Goal: Task Accomplishment & Management: Manage account settings

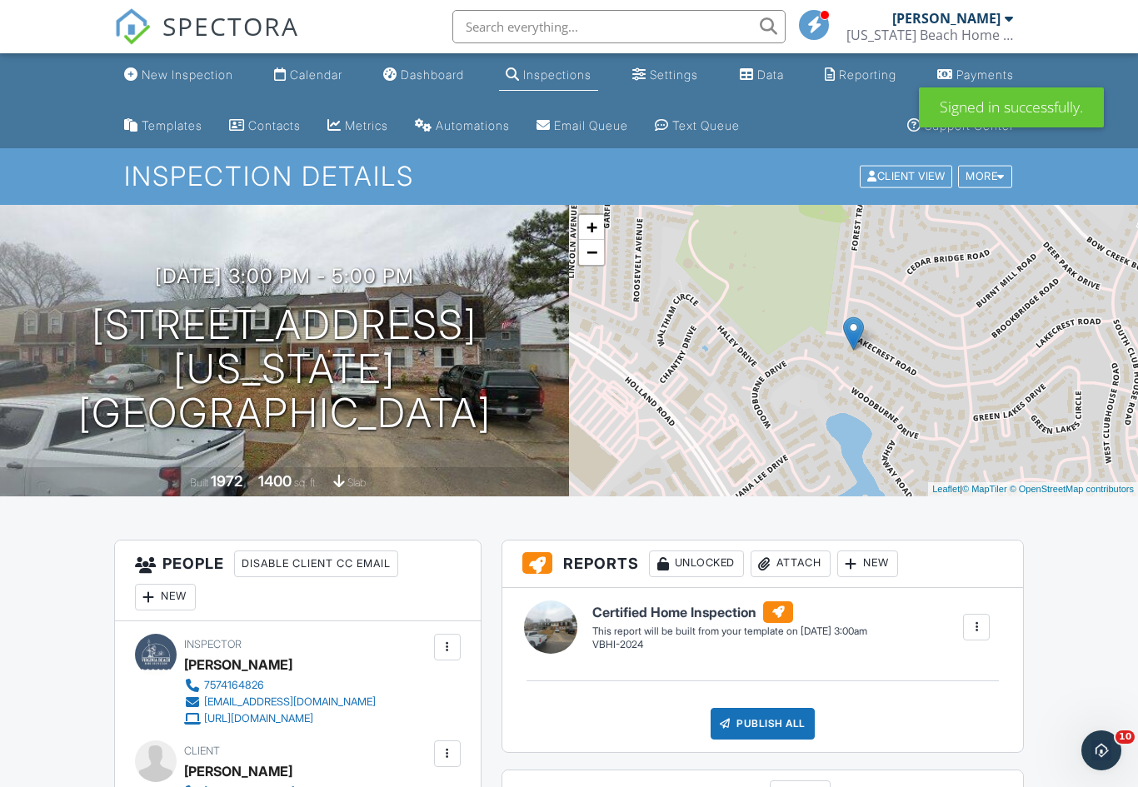
click at [182, 37] on span "SPECTORA" at bounding box center [230, 25] width 137 height 35
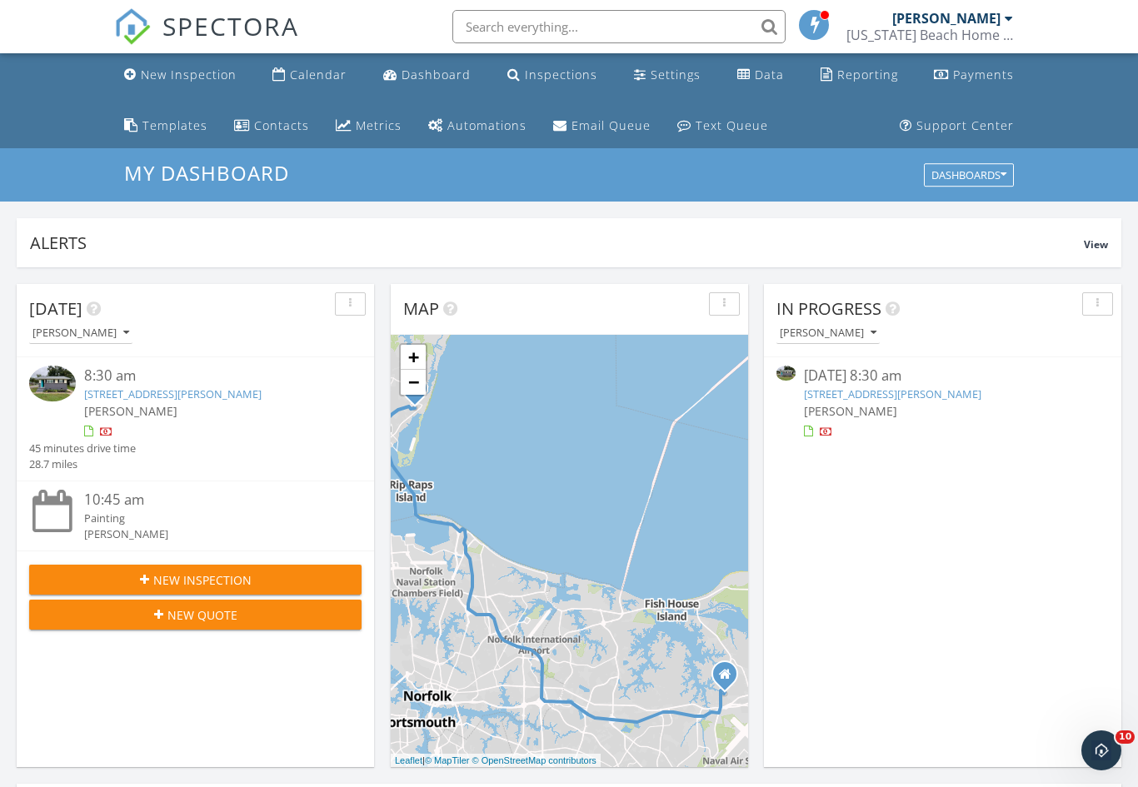
click at [939, 391] on link "1554 Slater Ave, Hampton, VA 23664" at bounding box center [892, 394] width 177 height 15
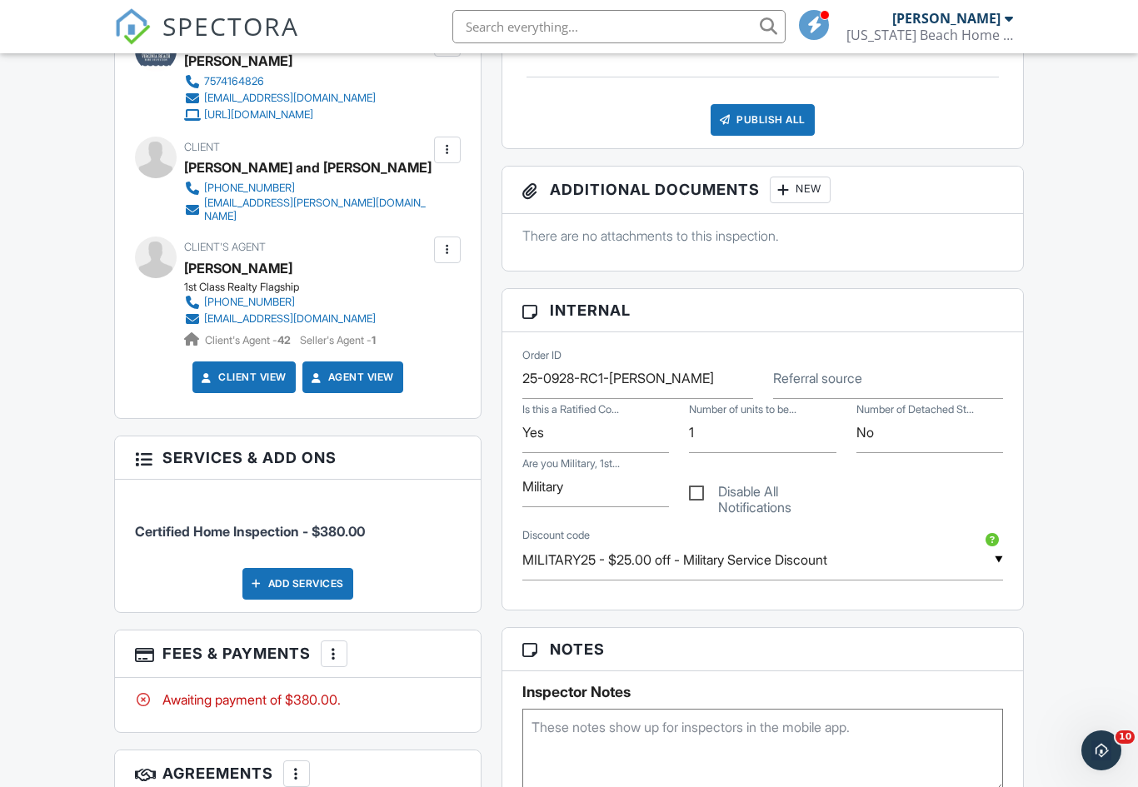
scroll to position [699, 0]
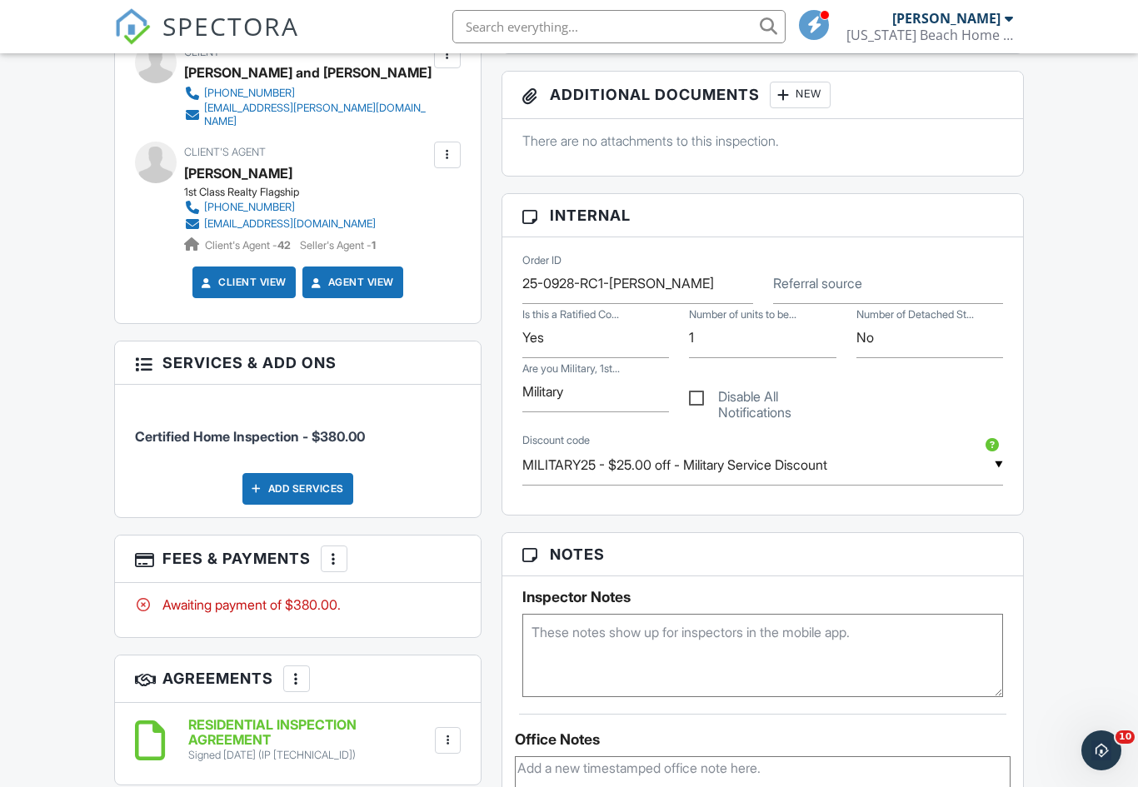
click at [339, 551] on div at bounding box center [334, 559] width 17 height 17
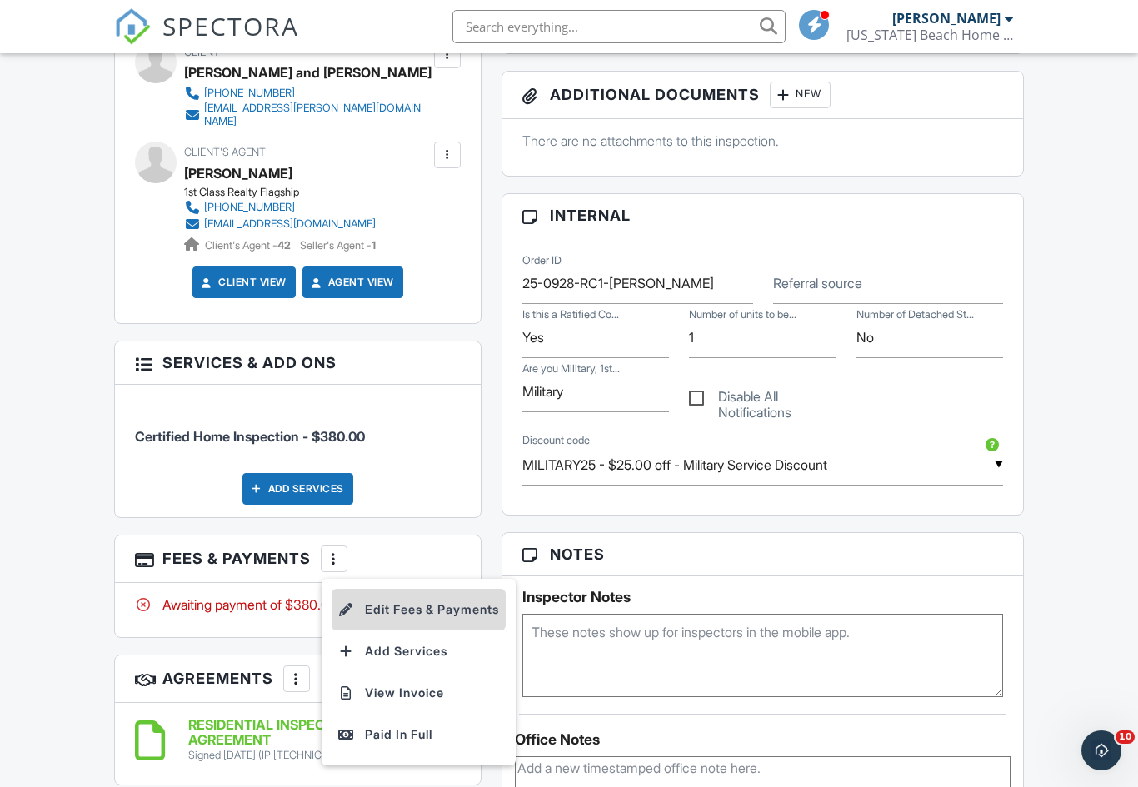
click at [434, 602] on li "Edit Fees & Payments" at bounding box center [419, 610] width 174 height 42
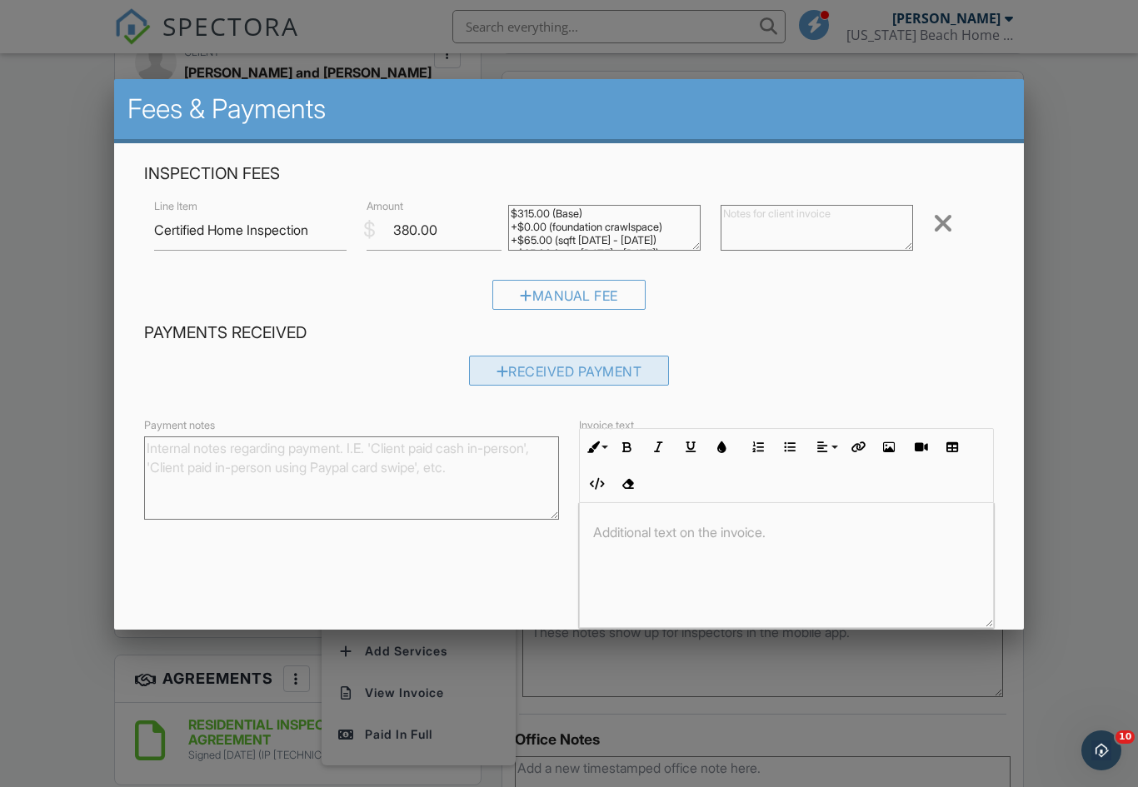
click at [626, 371] on div "Received Payment" at bounding box center [569, 371] width 201 height 30
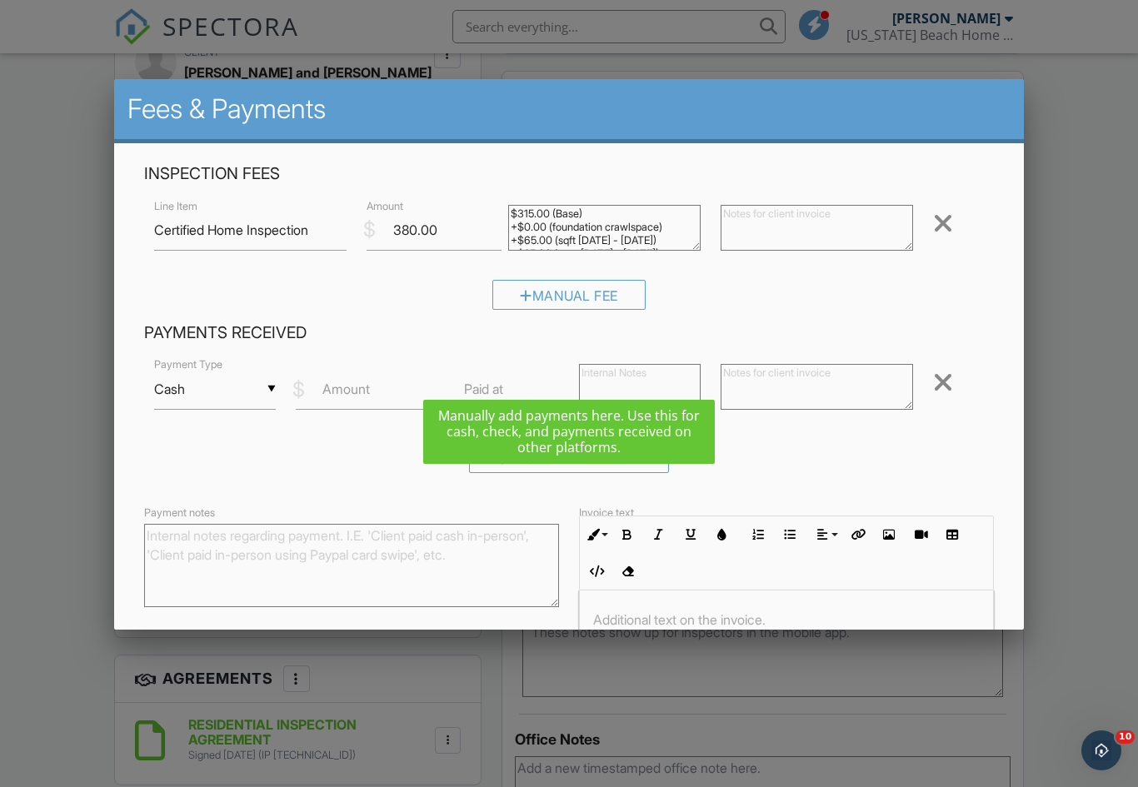
click at [212, 398] on input "Cash" at bounding box center [215, 389] width 122 height 41
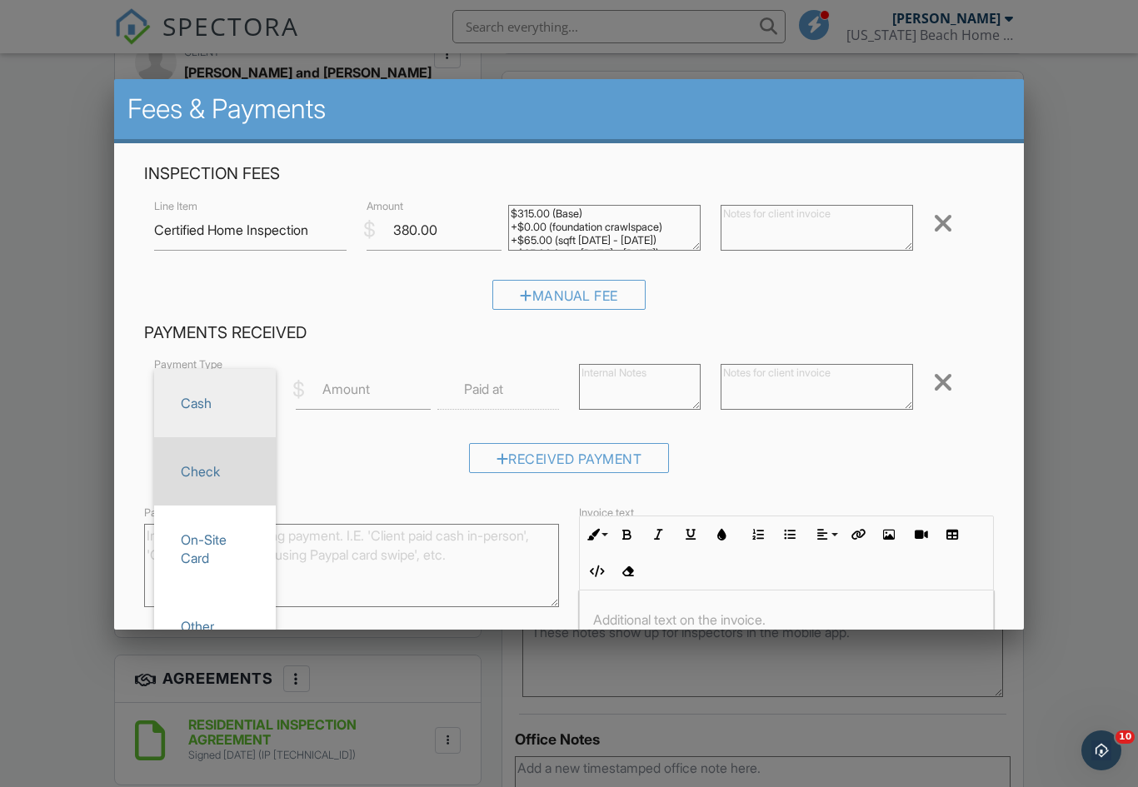
click at [220, 473] on span "Check" at bounding box center [214, 472] width 95 height 42
type input "Check"
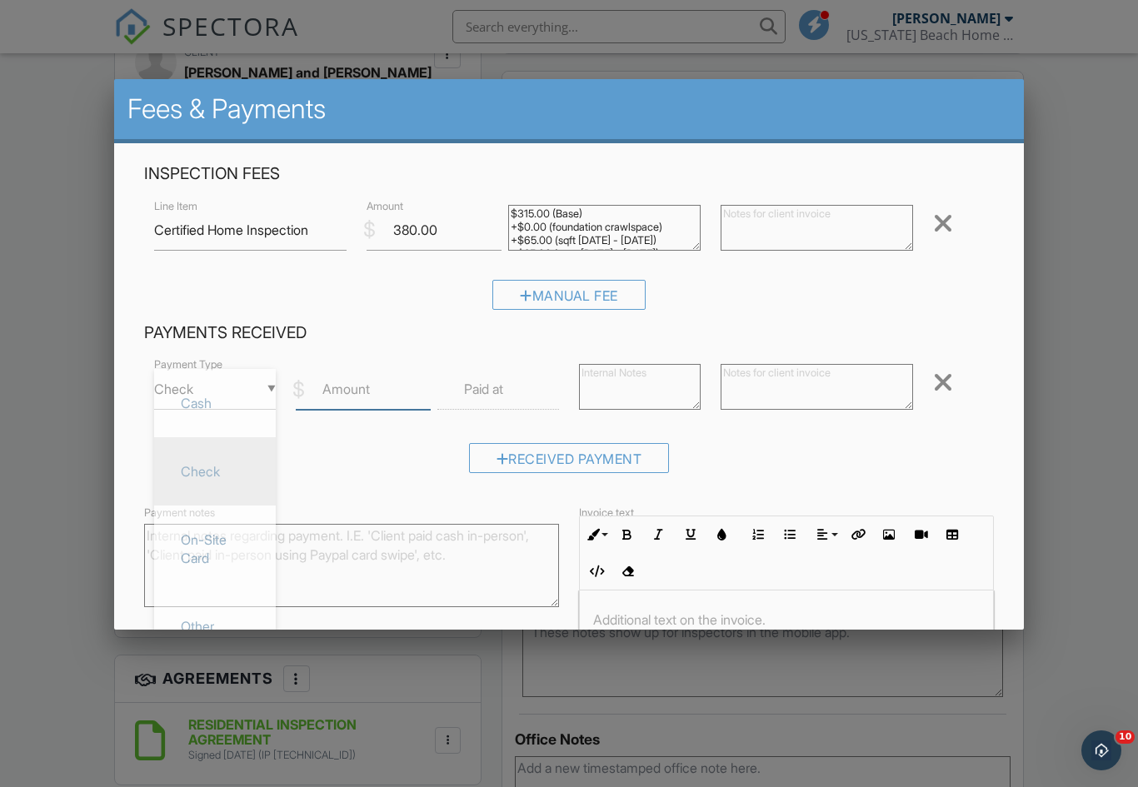
click at [389, 398] on input "Amount" at bounding box center [363, 389] width 135 height 41
type input "380"
click at [836, 404] on textarea at bounding box center [817, 387] width 192 height 46
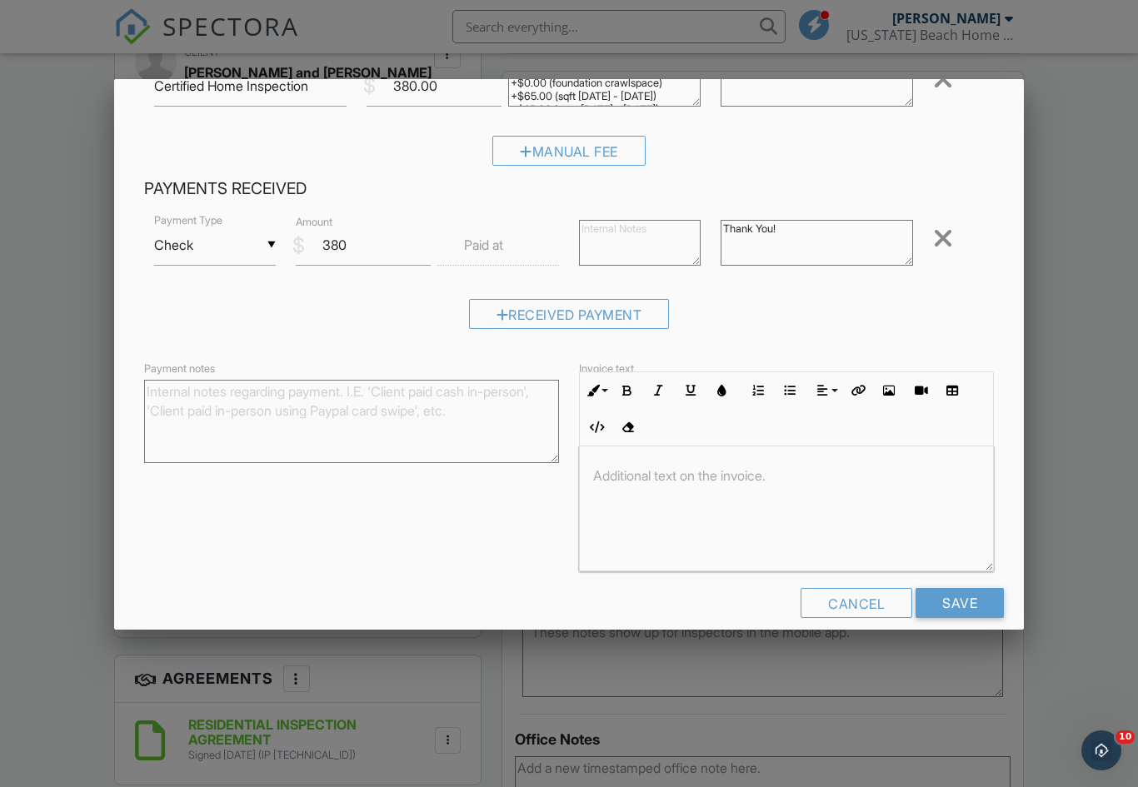
scroll to position [142, 0]
type textarea "Thank You!"
click at [968, 608] on input "Save" at bounding box center [960, 605] width 88 height 30
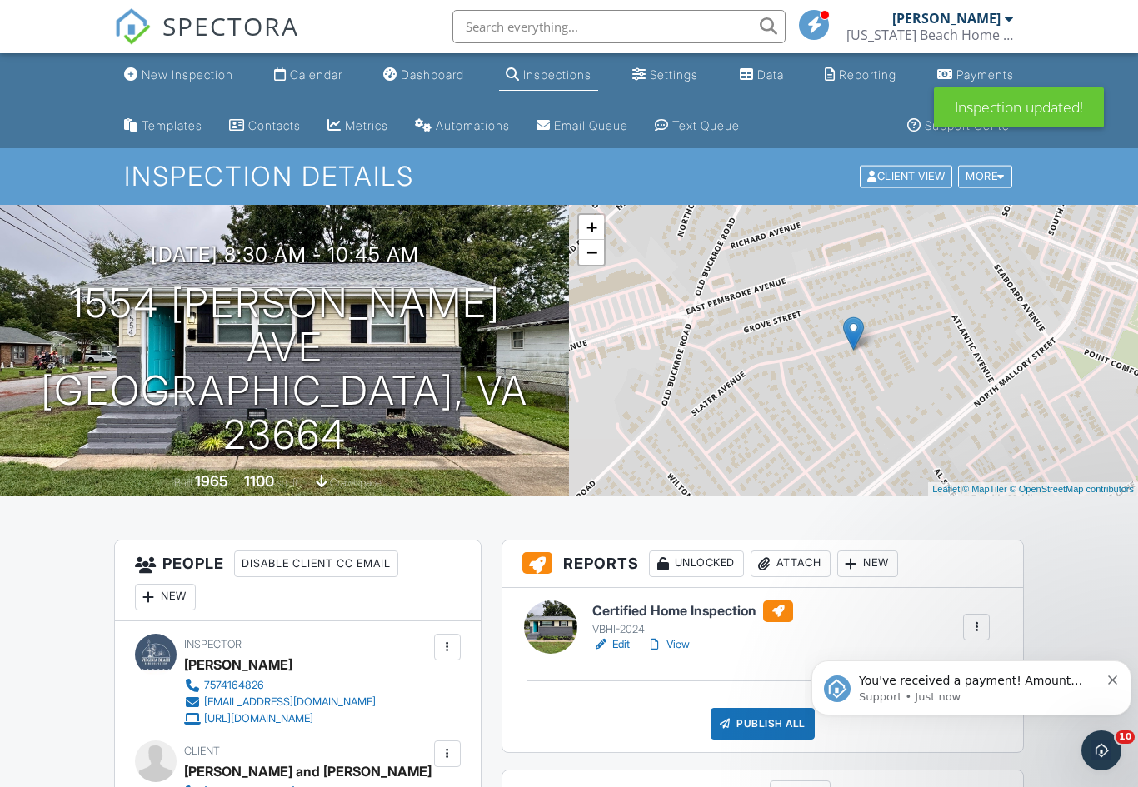
click at [1109, 683] on icon "Dismiss notification" at bounding box center [1112, 680] width 9 height 9
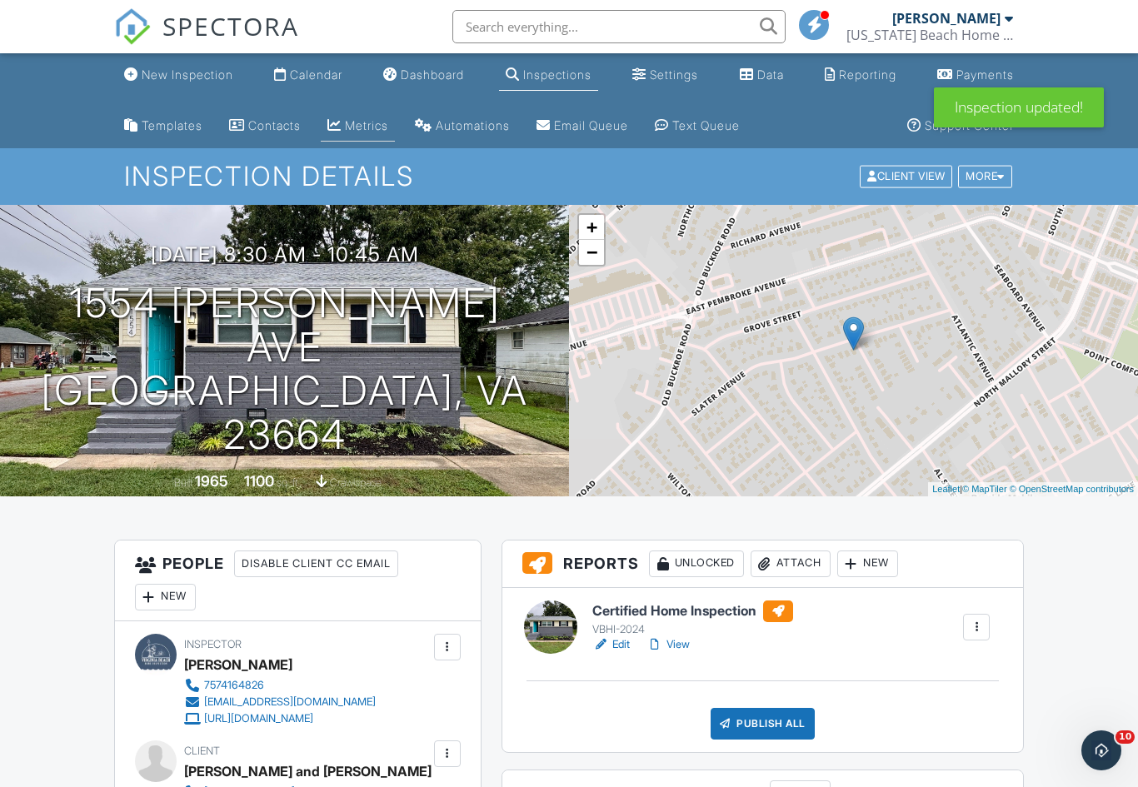
click at [387, 117] on link "Metrics" at bounding box center [358, 126] width 74 height 31
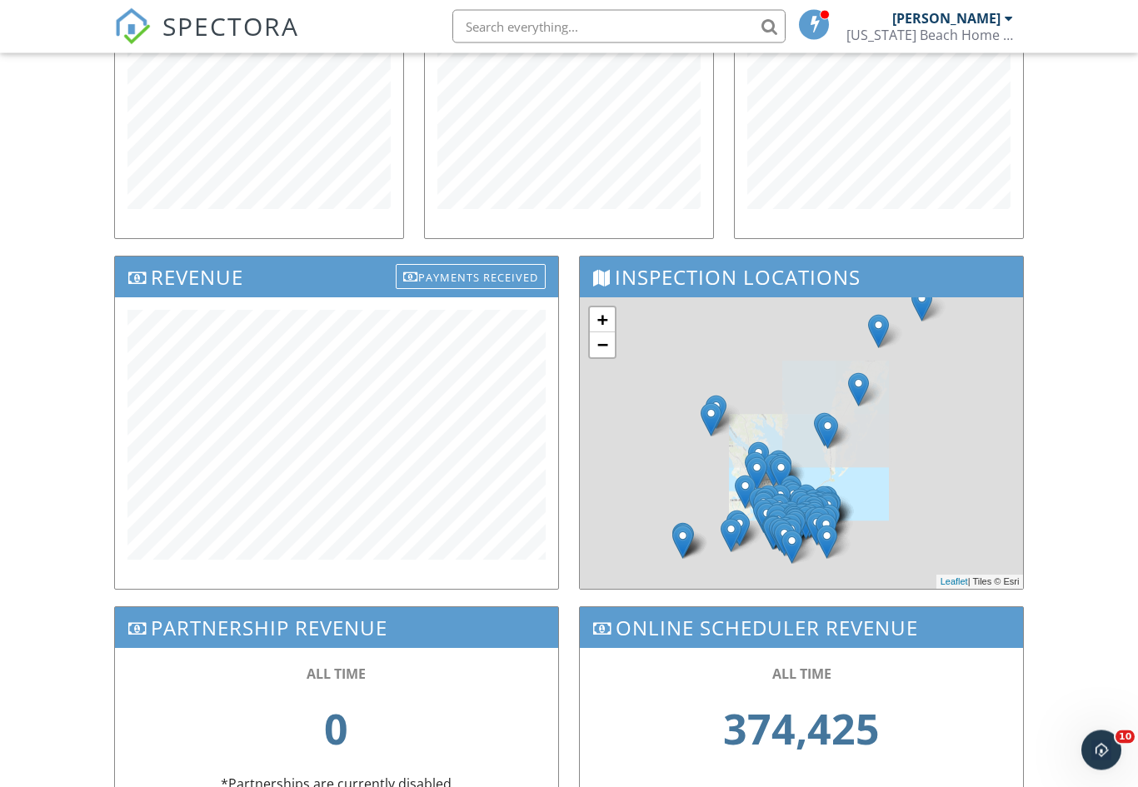
scroll to position [433, 0]
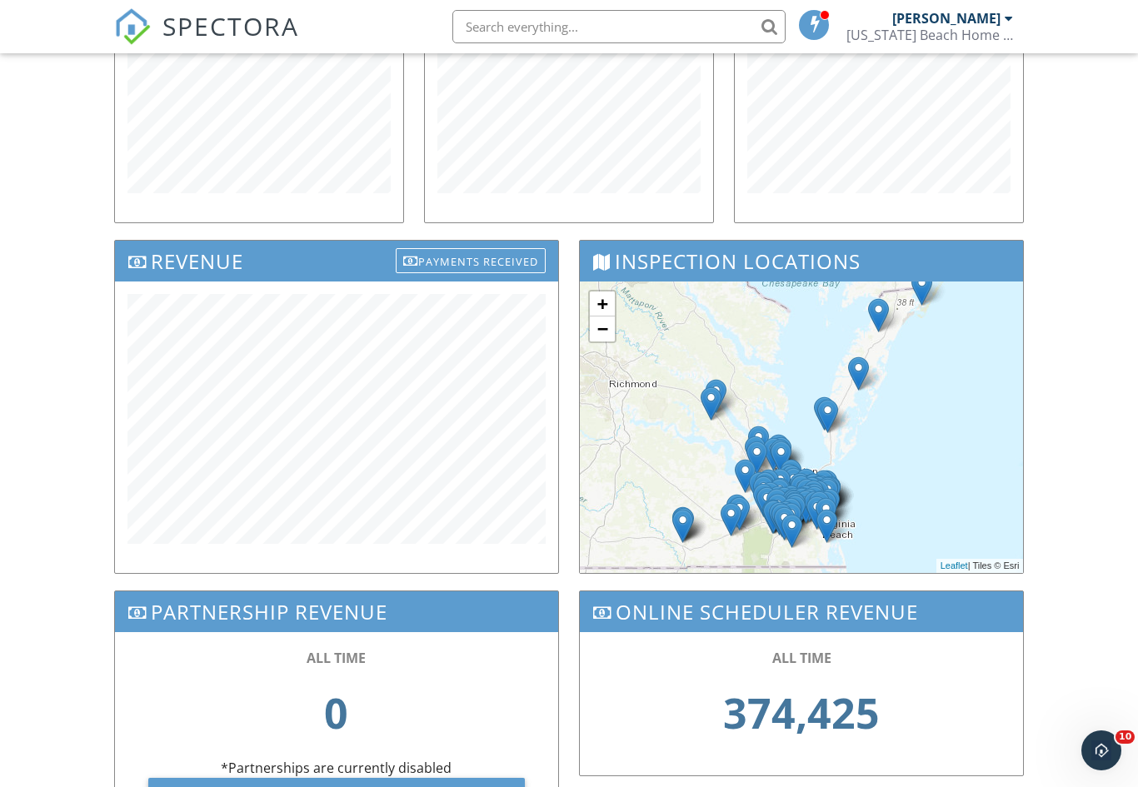
click at [27, 566] on div "New Inspection Calendar Dashboard Inspections Settings Data Reporting Payments …" at bounding box center [569, 259] width 1138 height 1278
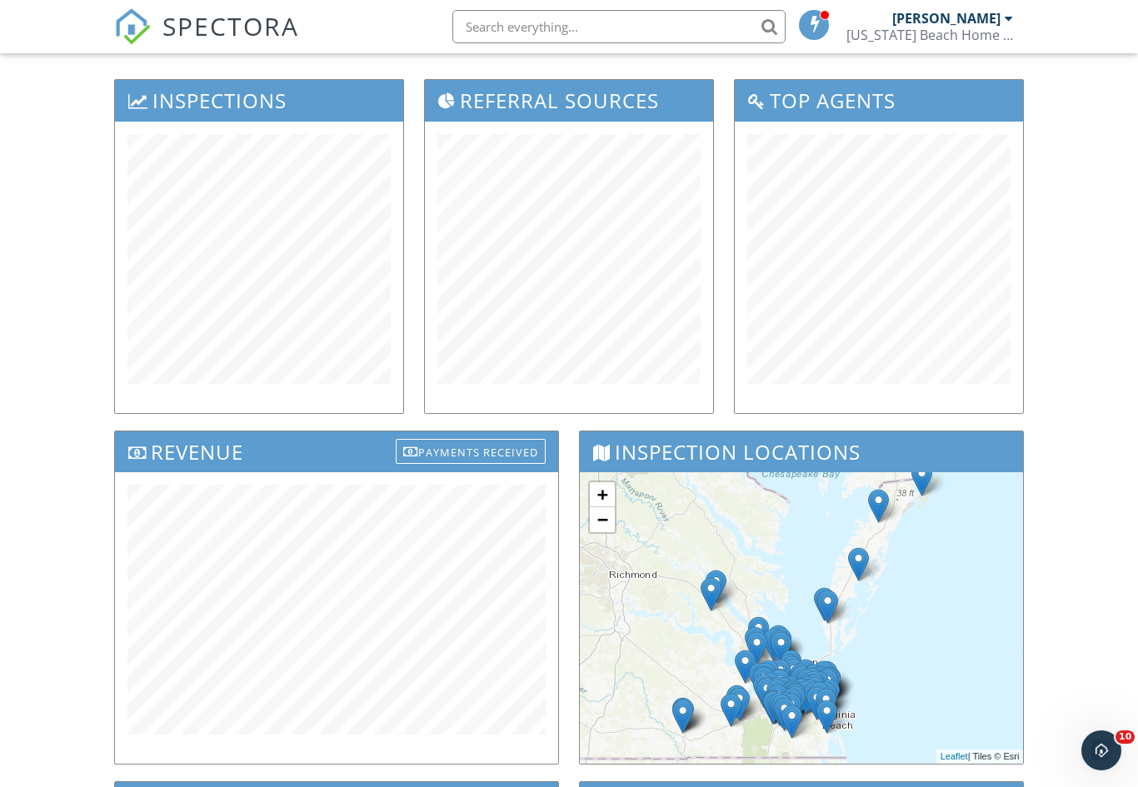
scroll to position [0, 0]
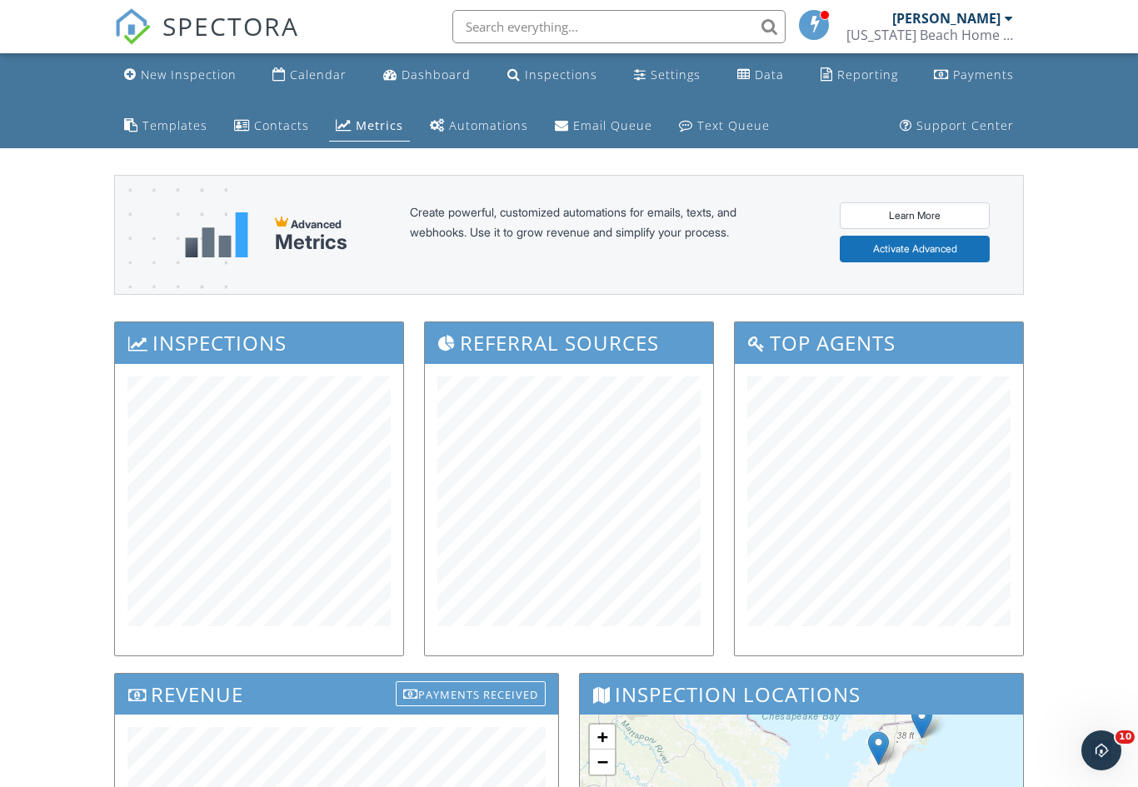
click at [232, 32] on span "SPECTORA" at bounding box center [230, 25] width 137 height 35
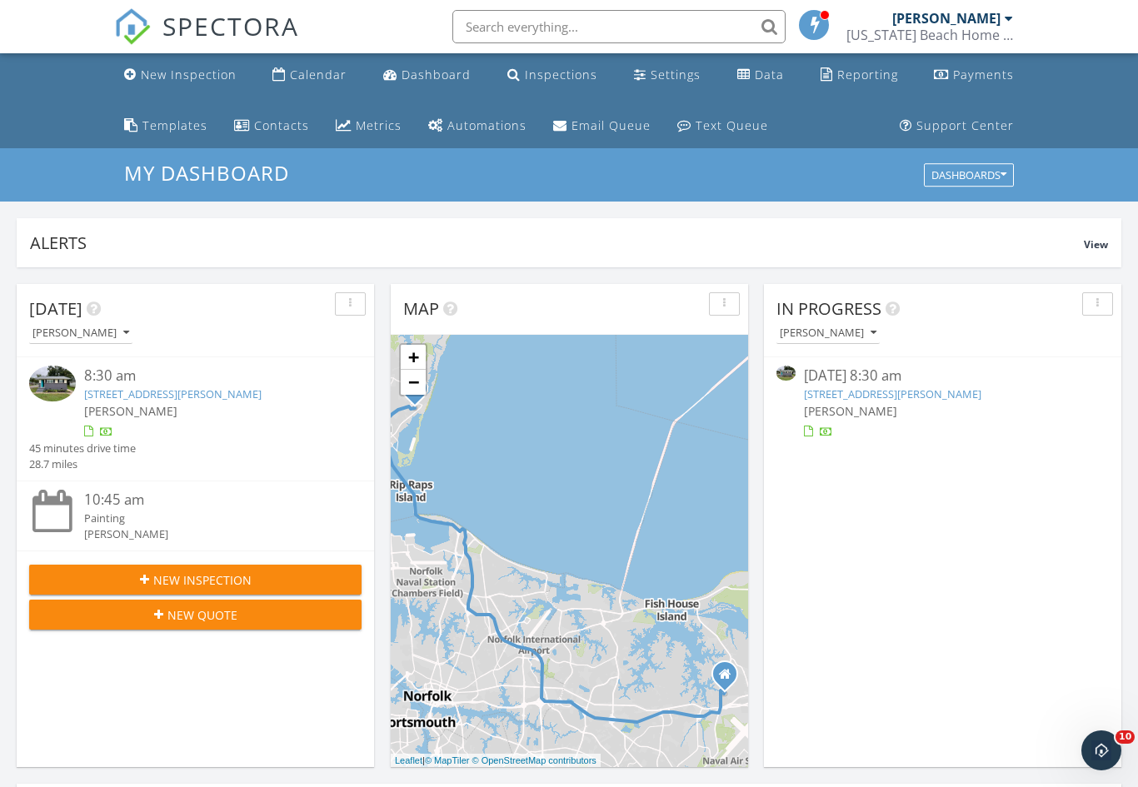
click at [956, 391] on link "[STREET_ADDRESS][PERSON_NAME]" at bounding box center [892, 394] width 177 height 15
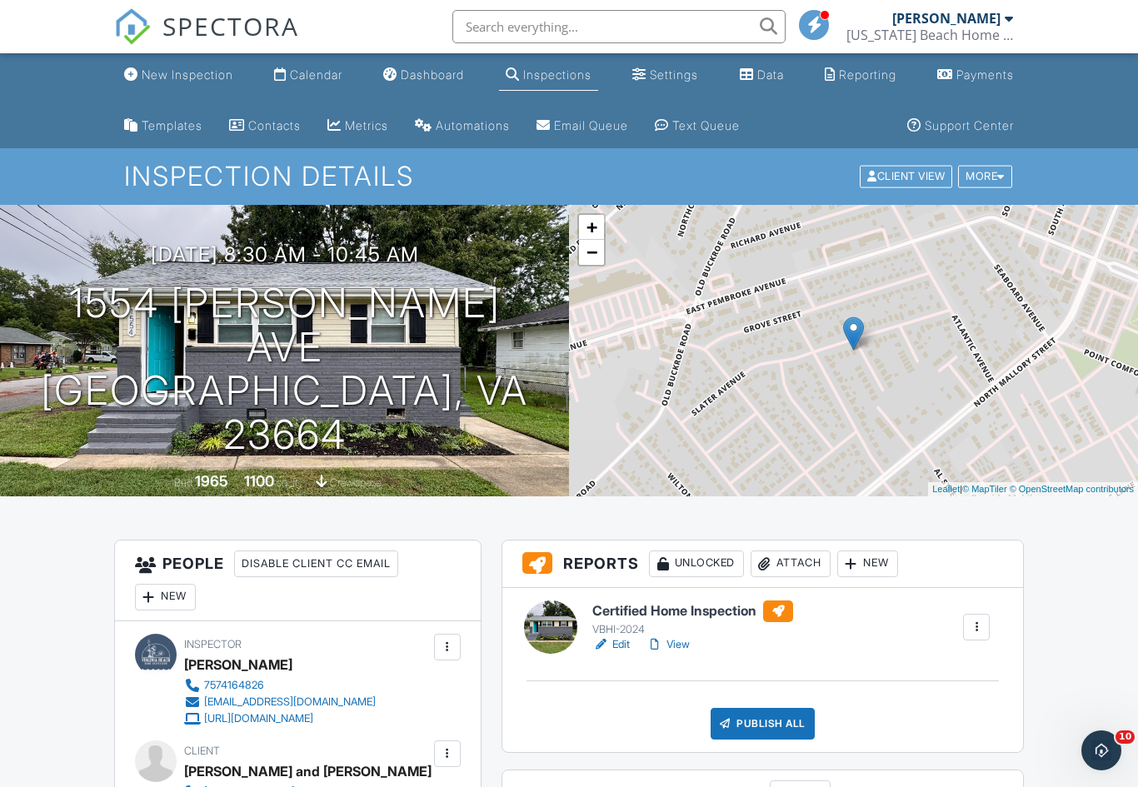
click at [666, 616] on h6 "Certified Home Inspection" at bounding box center [692, 612] width 201 height 22
